Goal: Task Accomplishment & Management: Use online tool/utility

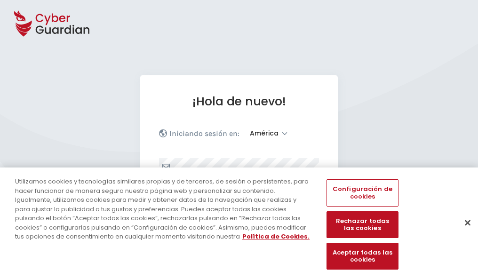
select select "América"
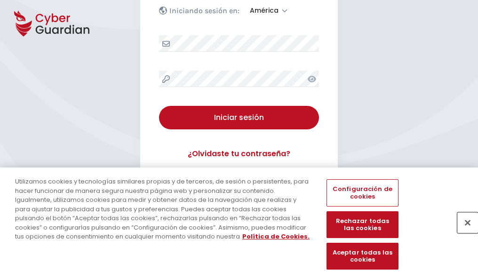
click at [463, 233] on button "Cerrar" at bounding box center [468, 222] width 21 height 21
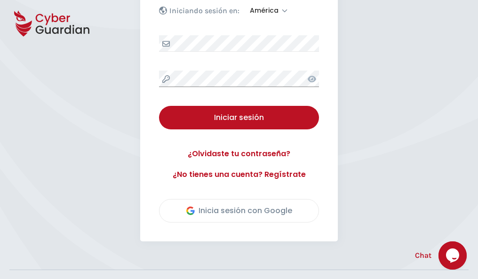
scroll to position [214, 0]
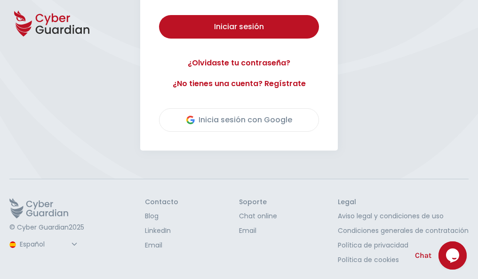
click at [159, 15] on button "Iniciar sesión" at bounding box center [239, 27] width 160 height 24
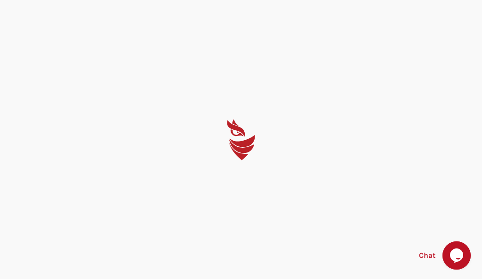
select select "English"
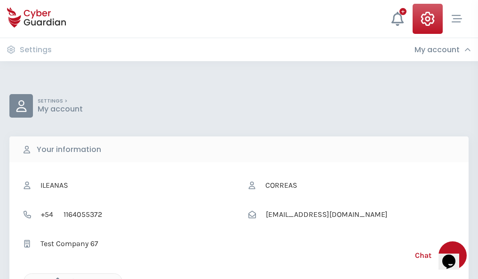
click at [55, 278] on icon "button" at bounding box center [55, 282] width 8 height 8
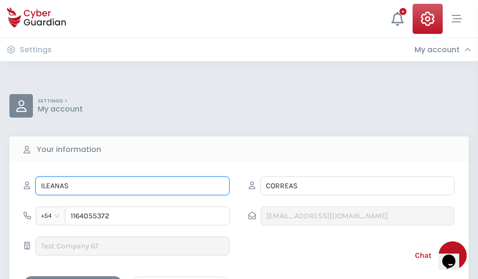
click at [132, 186] on input "ILEANAS" at bounding box center [132, 186] width 194 height 19
type input "I"
type input "Gustavo"
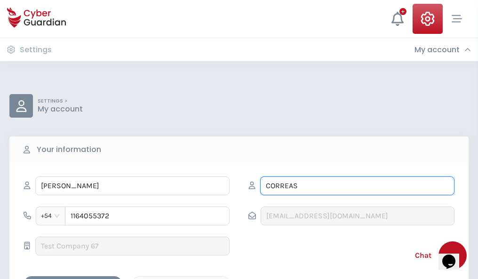
click at [357, 186] on input "CORREAS" at bounding box center [357, 186] width 194 height 19
type input "C"
type input "Roman"
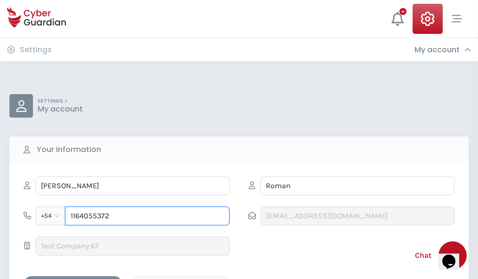
click at [147, 216] on input "1164055372" at bounding box center [147, 216] width 165 height 19
type input "1"
type input "4876511184"
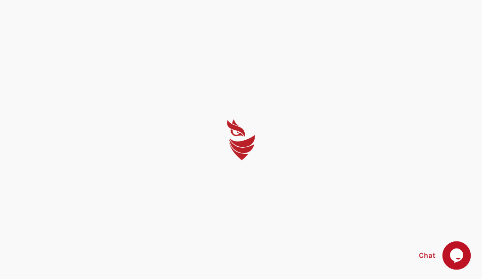
select select "English"
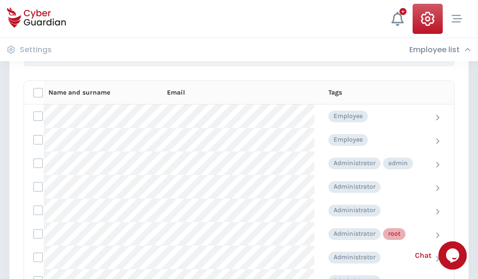
scroll to position [474, 0]
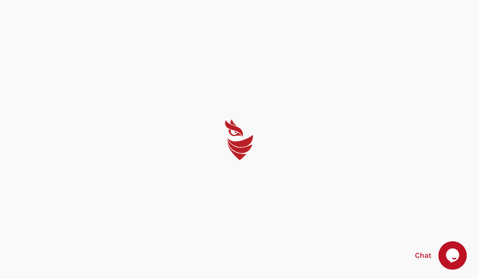
select select "English"
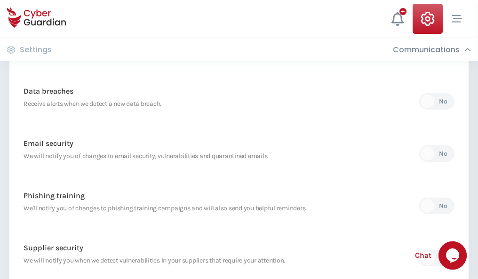
scroll to position [496, 0]
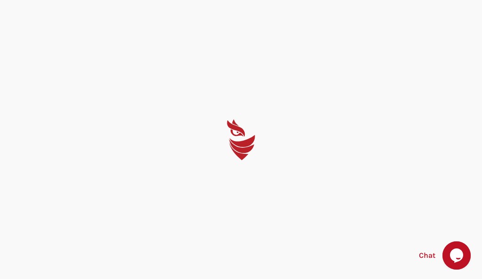
select select "English"
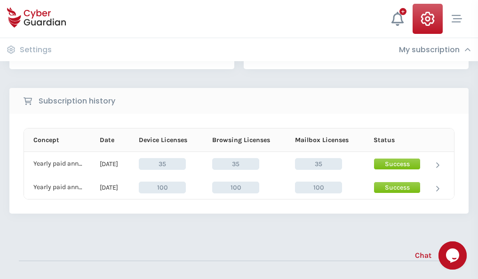
scroll to position [262, 0]
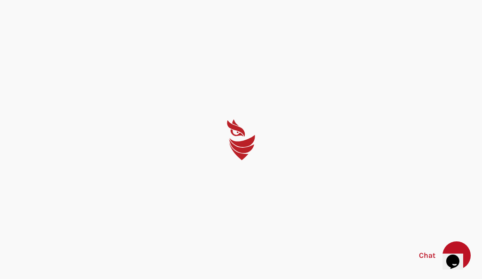
select select "English"
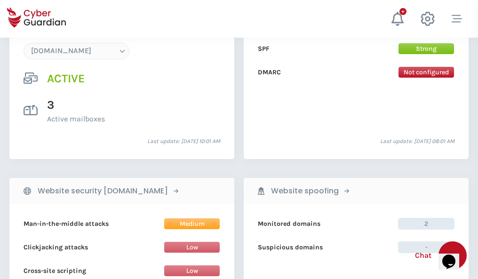
scroll to position [1003, 0]
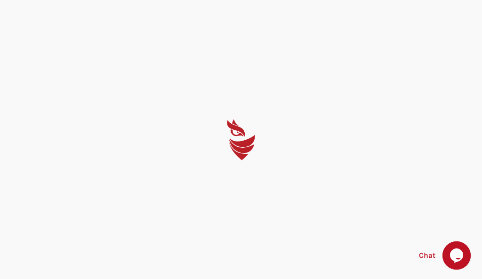
select select "English"
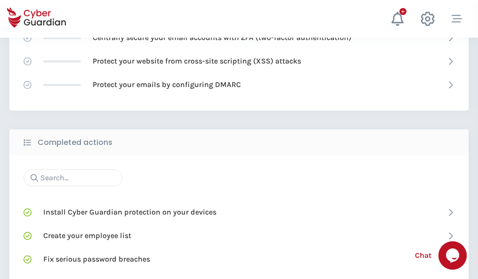
scroll to position [627, 0]
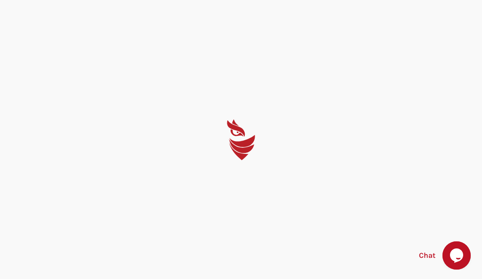
select select "English"
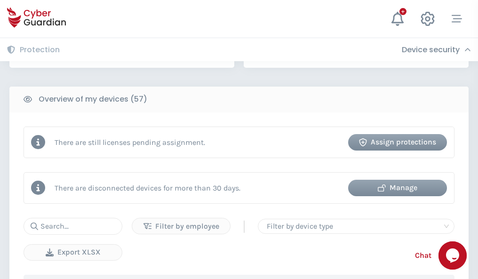
scroll to position [912, 0]
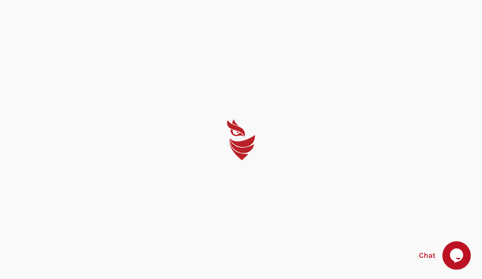
select select "English"
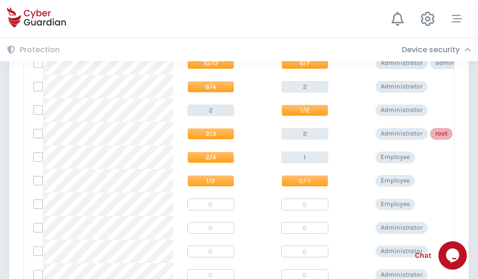
scroll to position [475, 0]
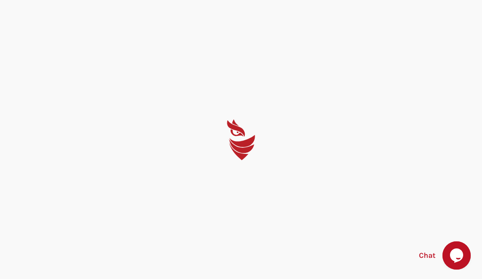
select select "English"
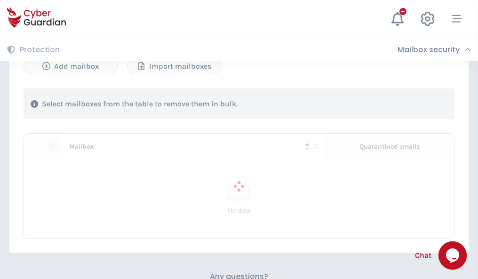
scroll to position [403, 0]
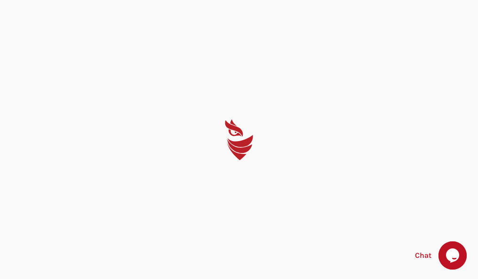
select select "English"
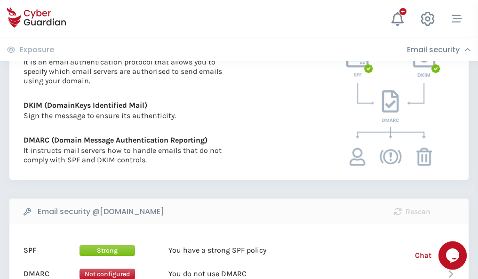
scroll to position [508, 0]
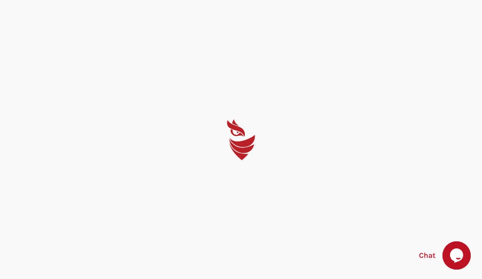
select select "English"
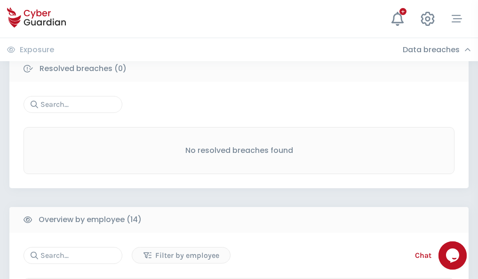
scroll to position [850, 0]
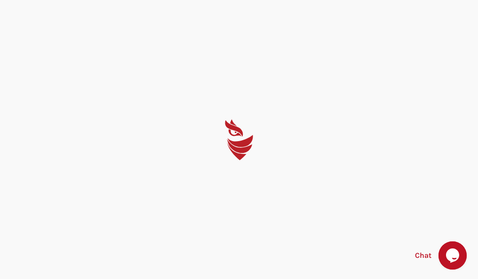
select select "English"
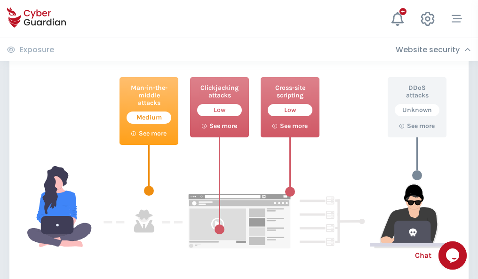
scroll to position [513, 0]
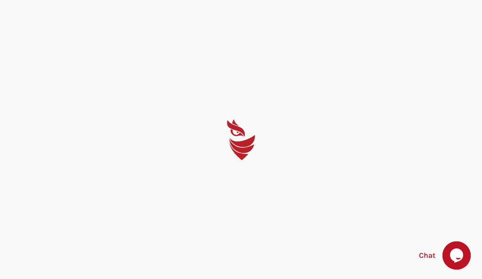
select select "English"
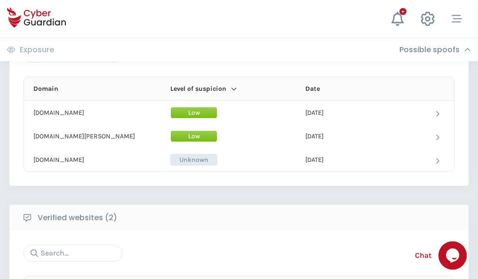
scroll to position [565, 0]
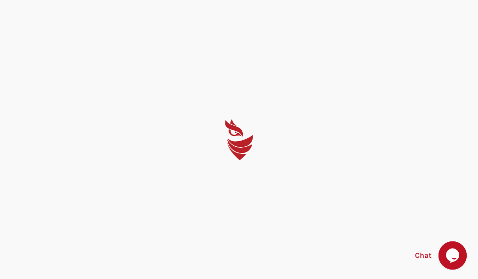
select select "English"
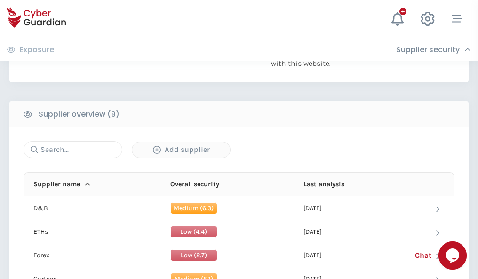
scroll to position [657, 0]
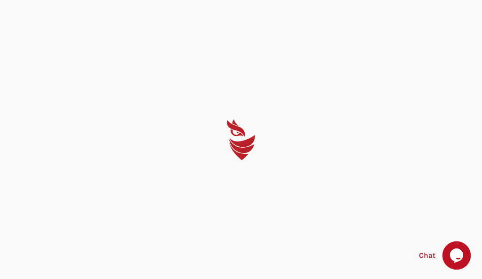
select select "English"
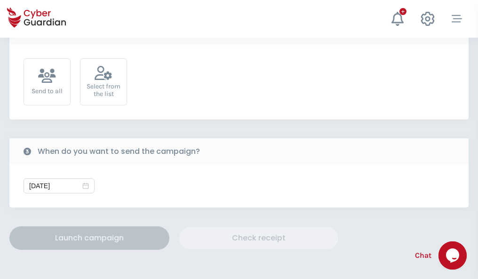
scroll to position [345, 0]
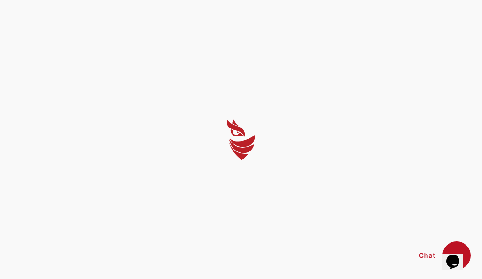
select select "English"
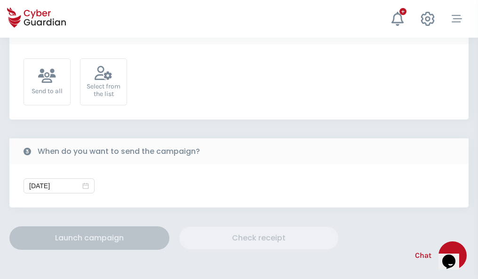
scroll to position [345, 0]
